Goal: Find specific page/section: Find specific page/section

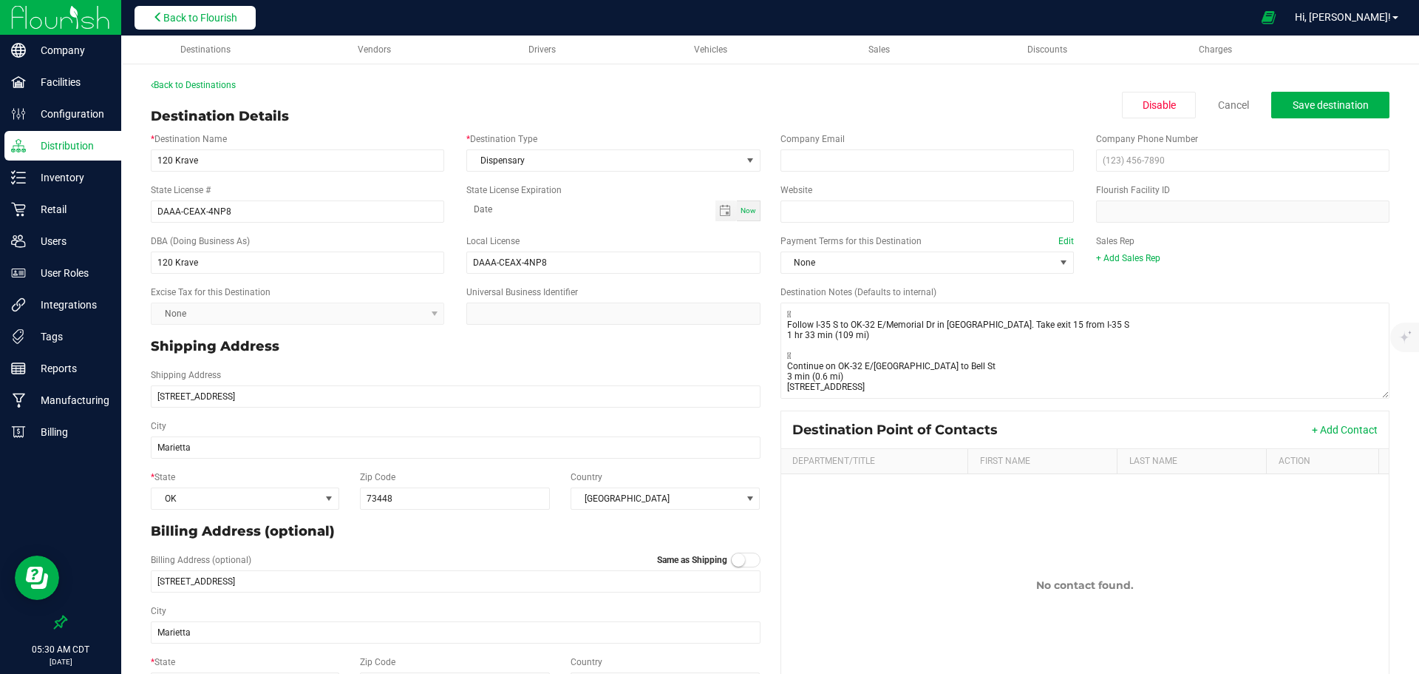
click at [203, 21] on span "Back to Flourish" at bounding box center [200, 18] width 74 height 12
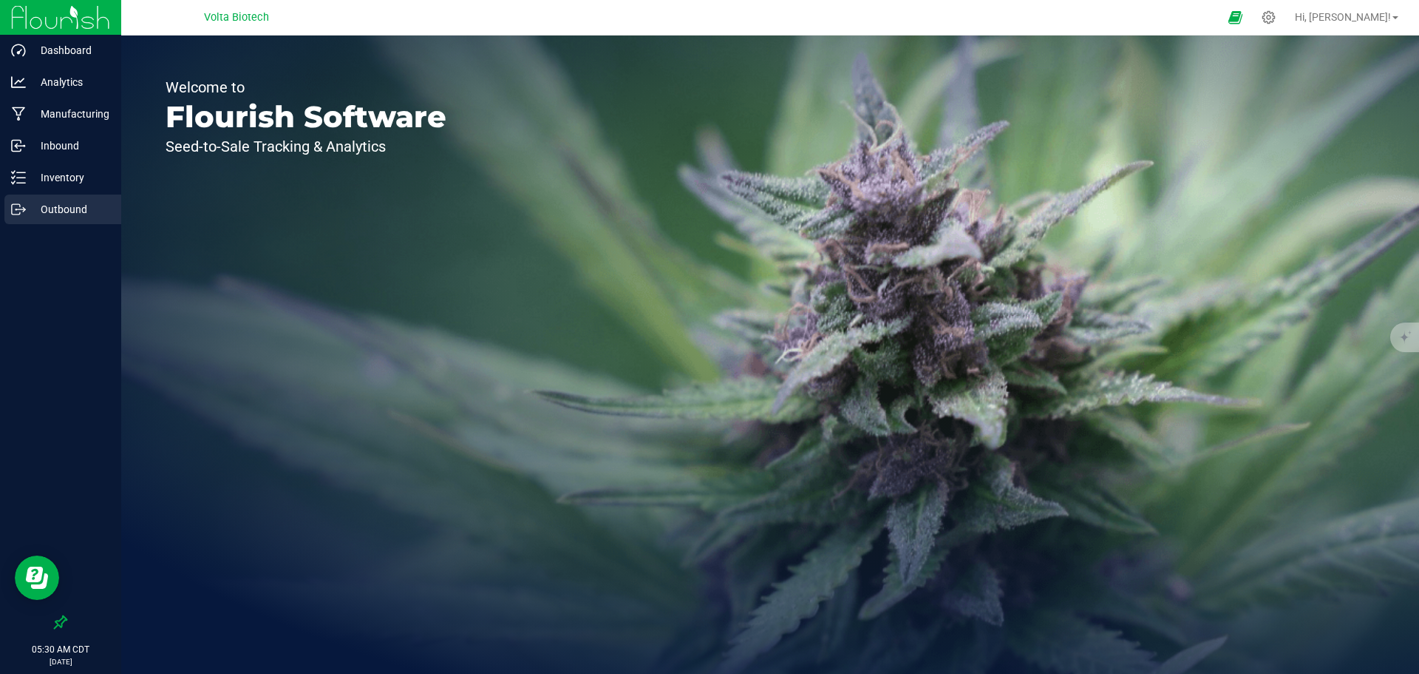
click at [77, 209] on p "Outbound" at bounding box center [70, 209] width 89 height 18
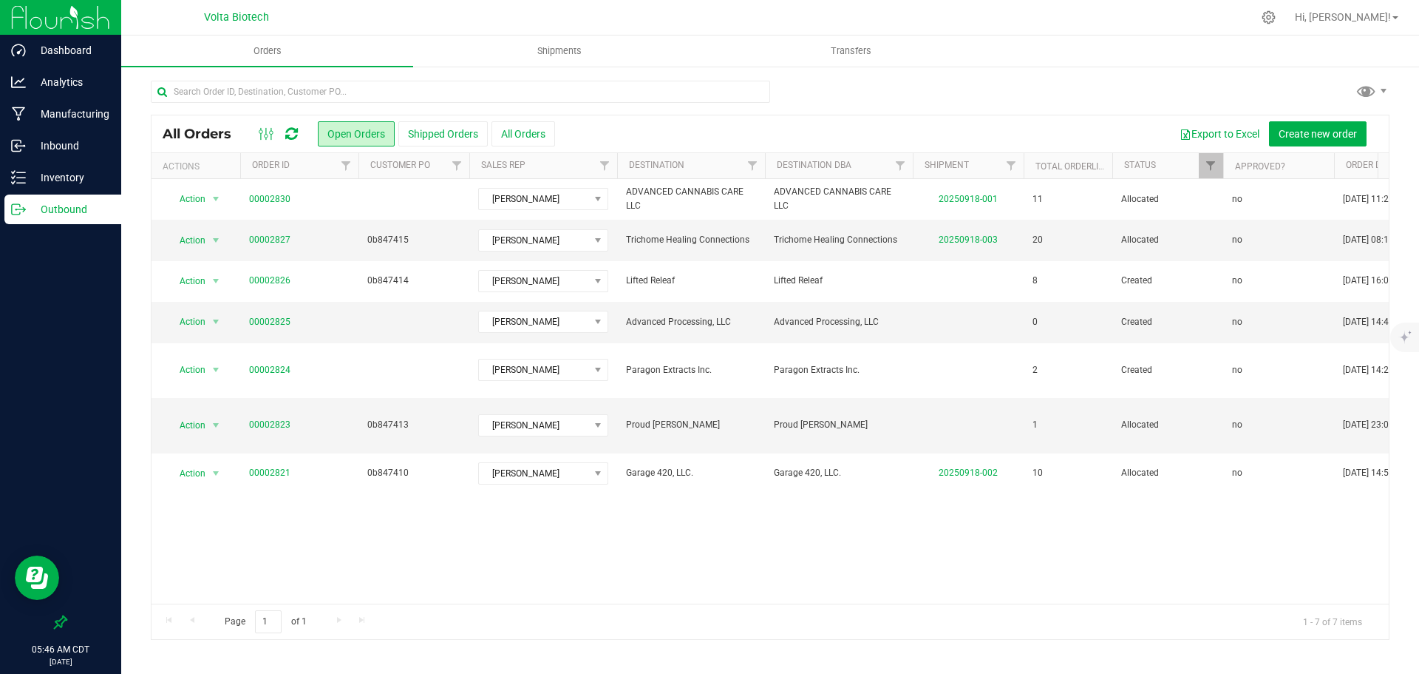
click at [16, 329] on div at bounding box center [60, 416] width 121 height 381
